Goal: Information Seeking & Learning: Learn about a topic

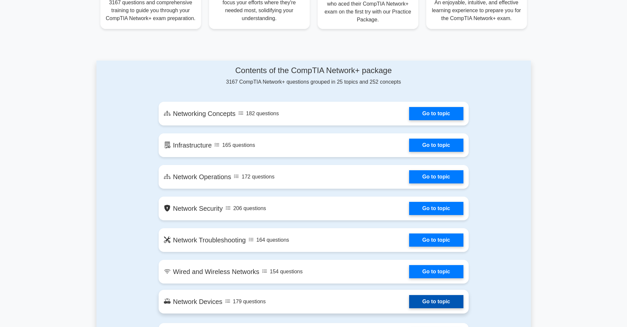
scroll to position [165, 0]
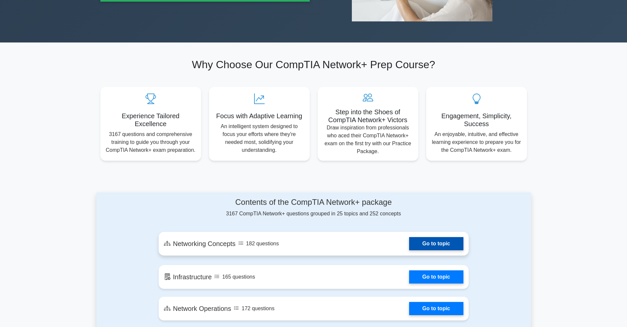
click at [409, 241] on link "Go to topic" at bounding box center [436, 243] width 54 height 13
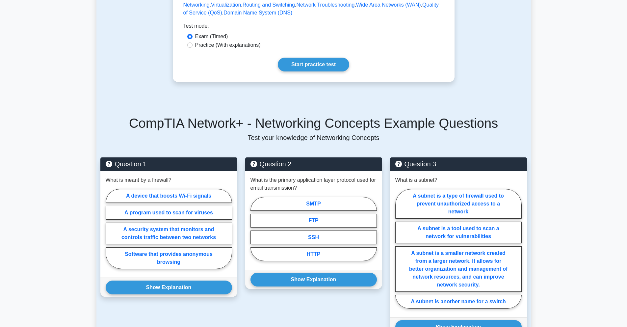
scroll to position [329, 0]
